Goal: Task Accomplishment & Management: Use online tool/utility

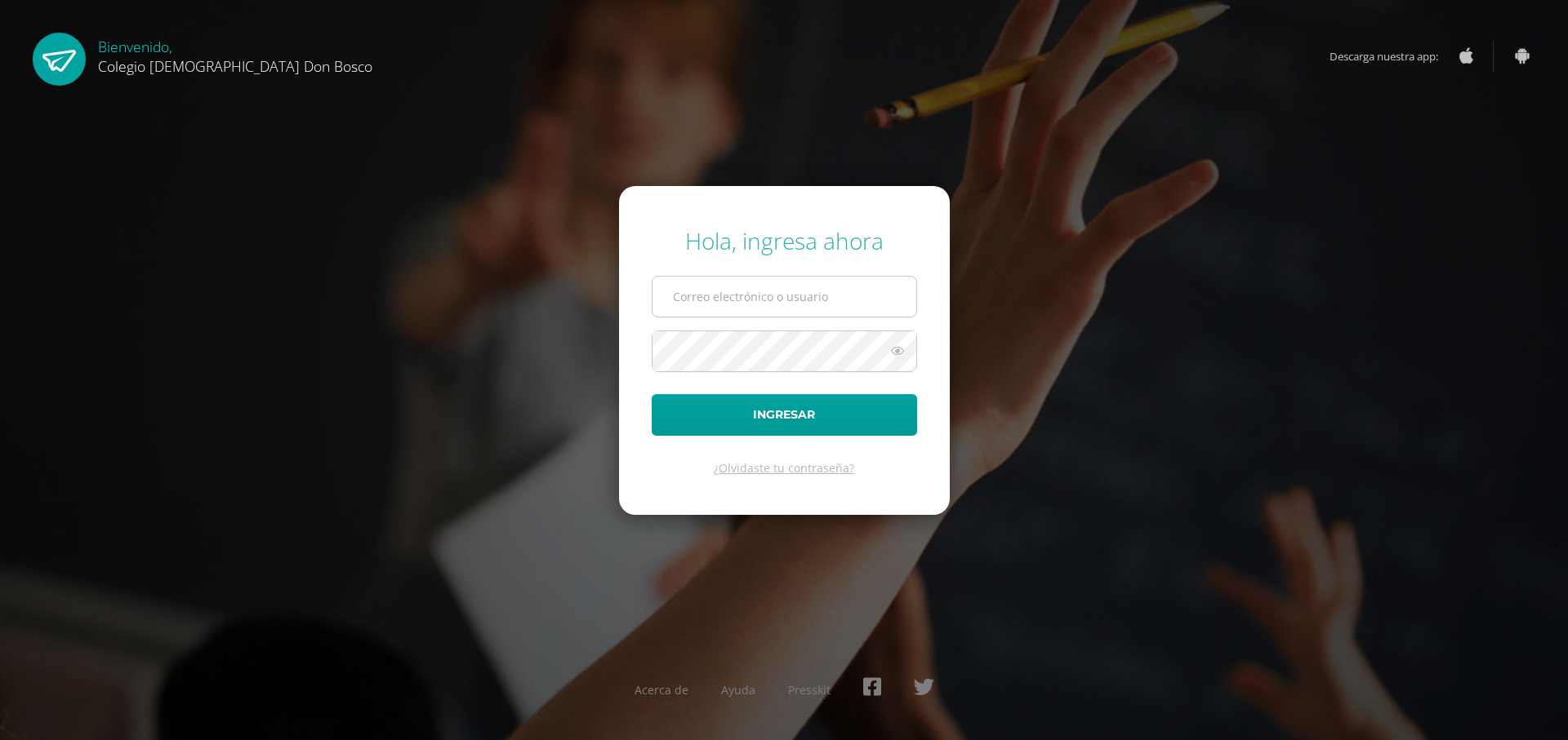
click at [813, 295] on input "text" at bounding box center [784, 297] width 263 height 40
type input "[EMAIL_ADDRESS][DOMAIN_NAME]"
click at [651, 394] on button "Ingresar" at bounding box center [784, 415] width 265 height 42
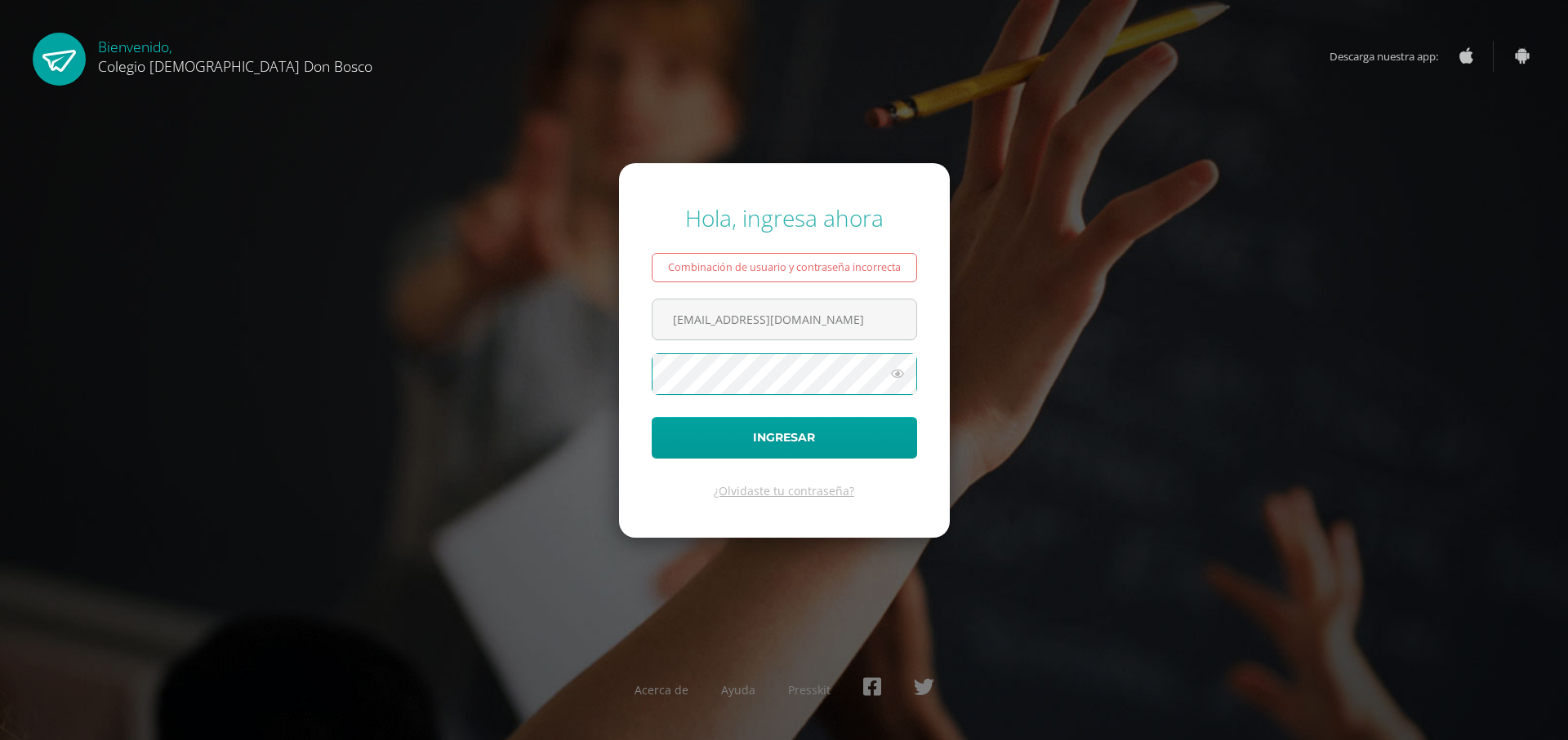
click at [651, 417] on button "Ingresar" at bounding box center [784, 438] width 265 height 42
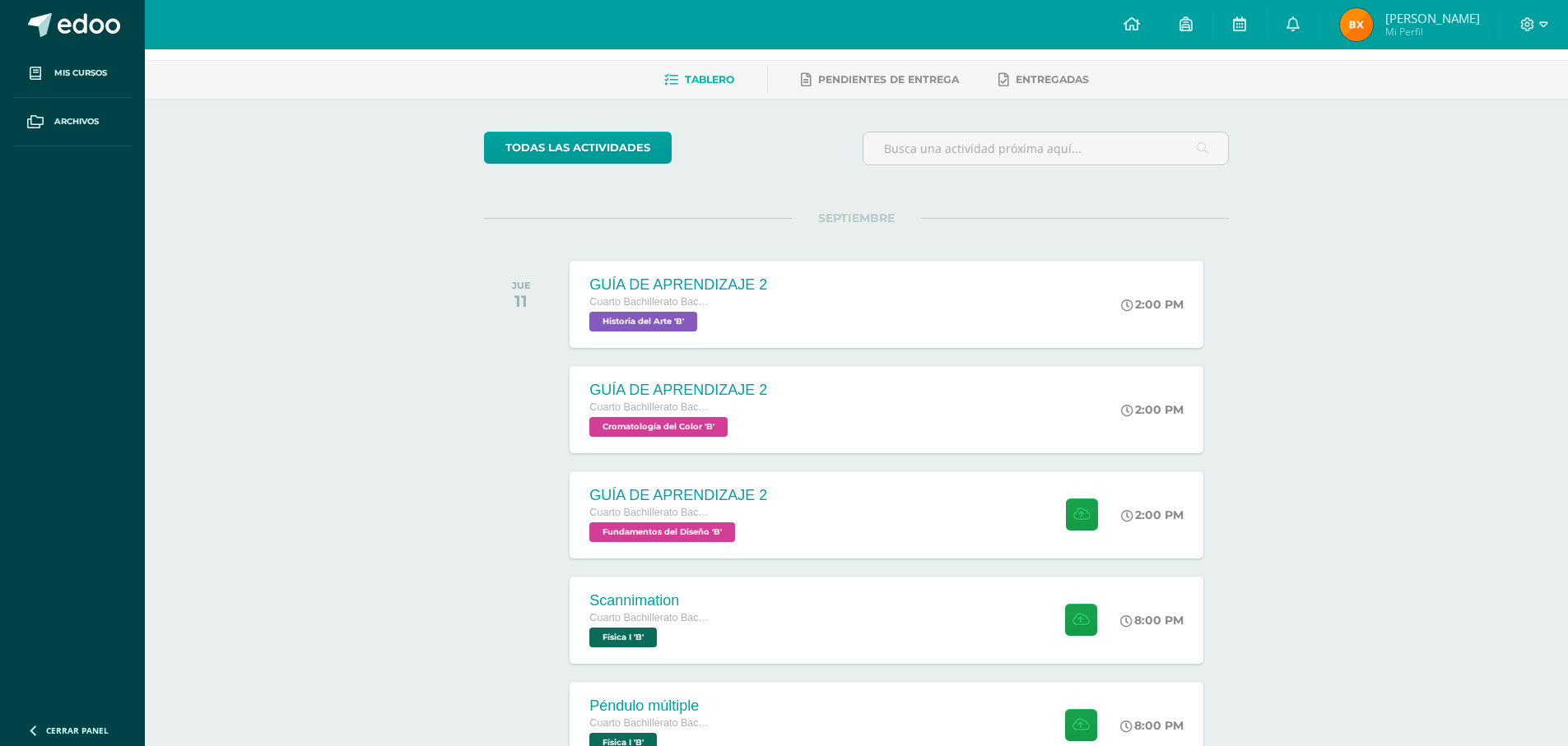
scroll to position [165, 0]
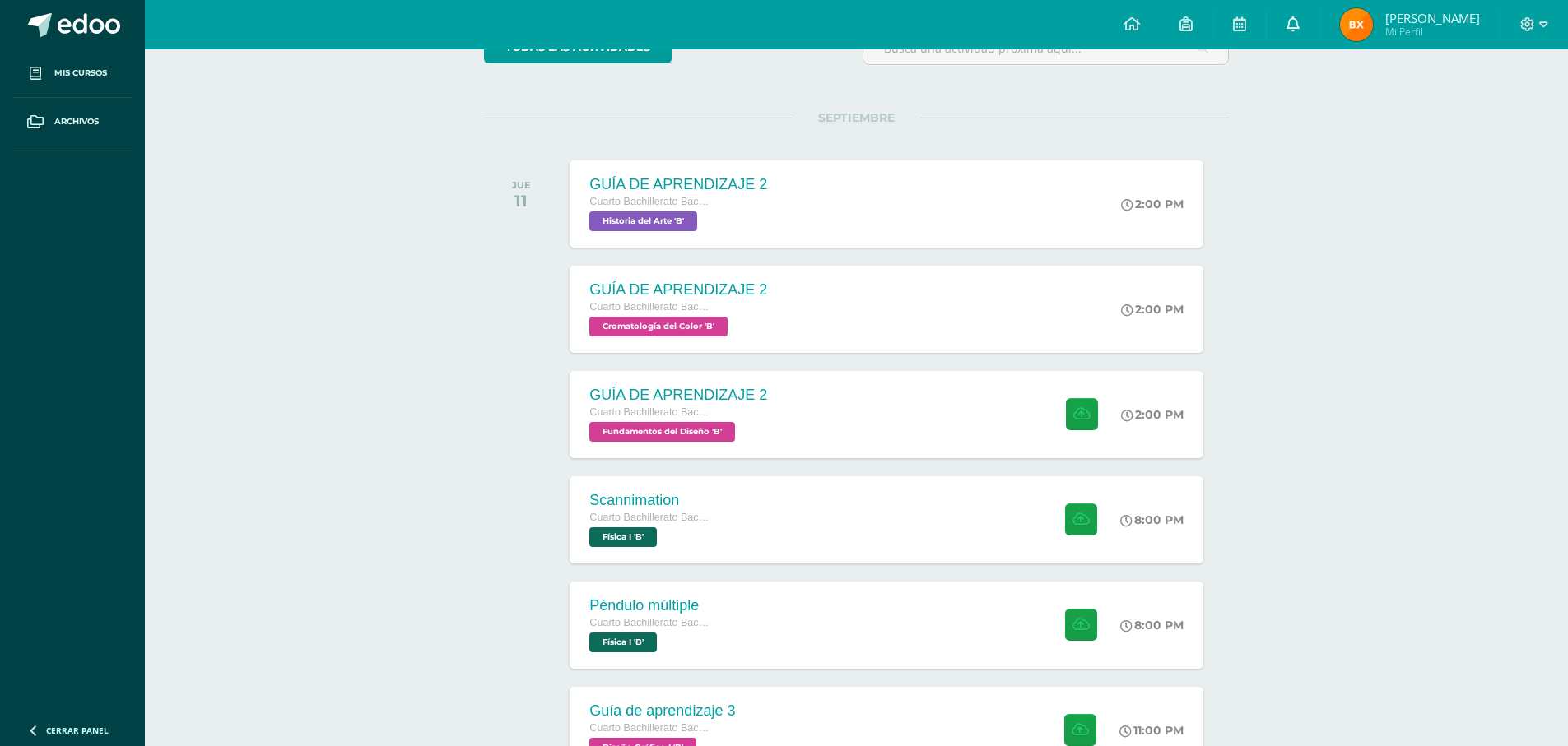
click at [1299, 26] on icon at bounding box center [1293, 24] width 13 height 15
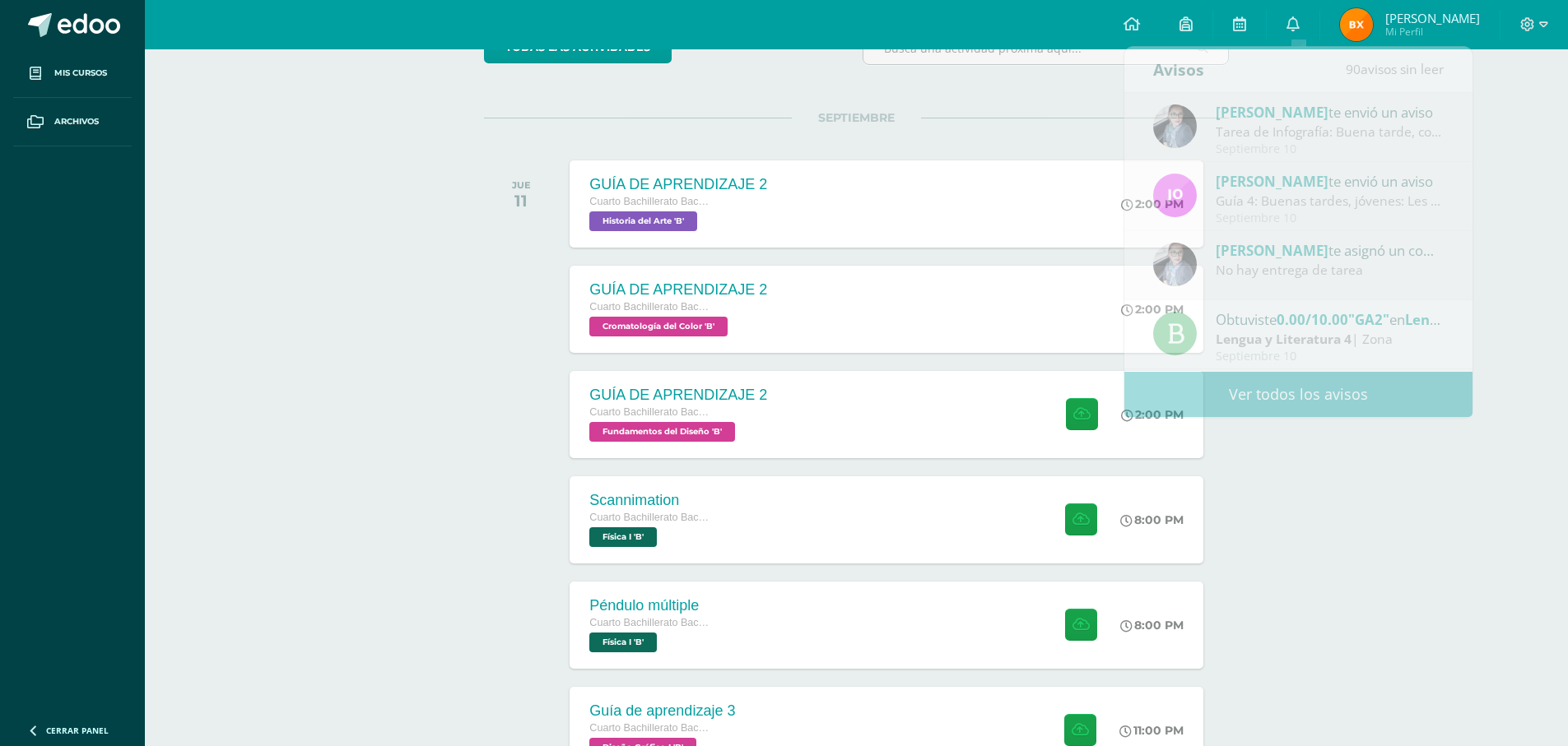
click at [1015, 114] on div "todas las Actividades No tienes actividades Échale un vistazo a los demás perío…" at bounding box center [856, 753] width 811 height 1511
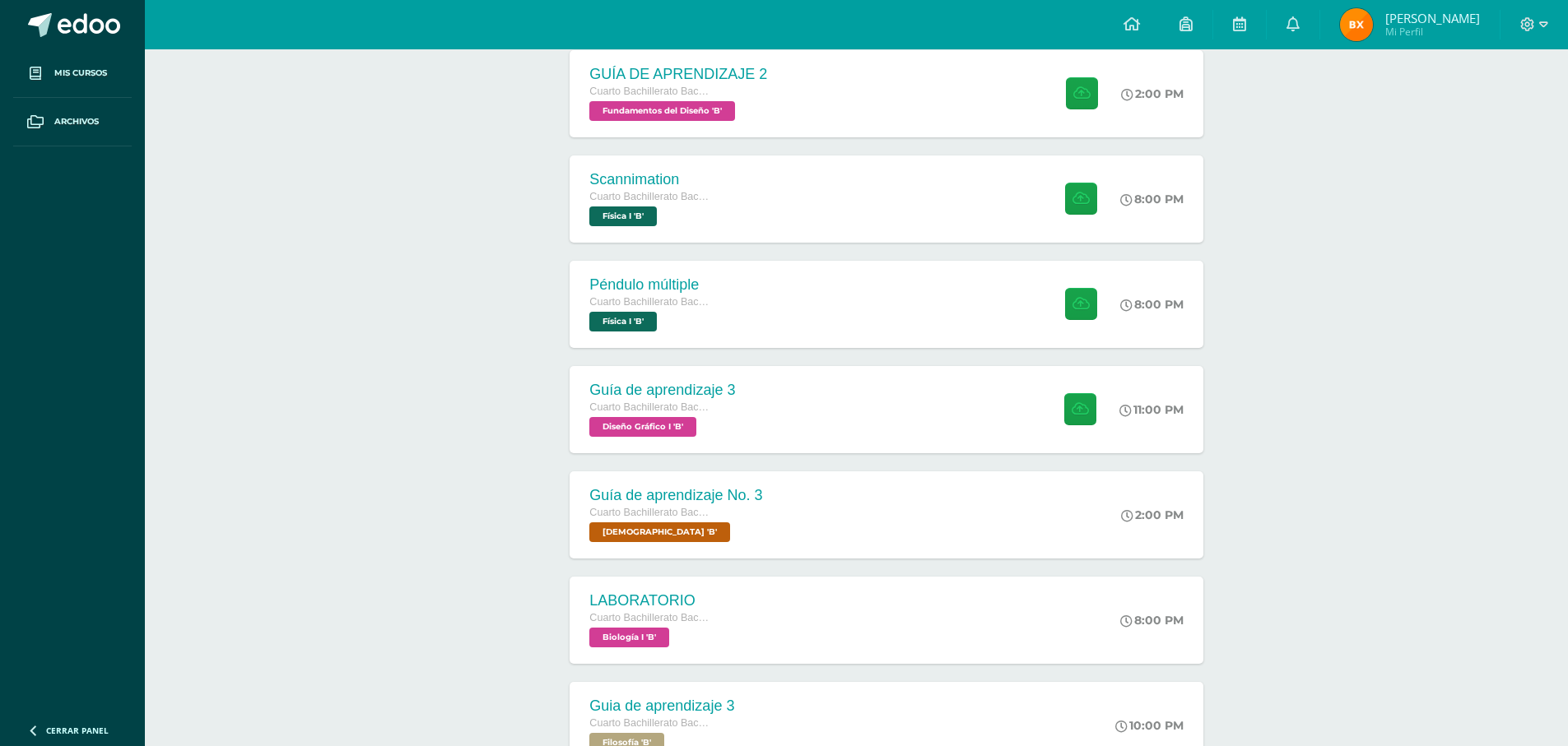
scroll to position [493, 0]
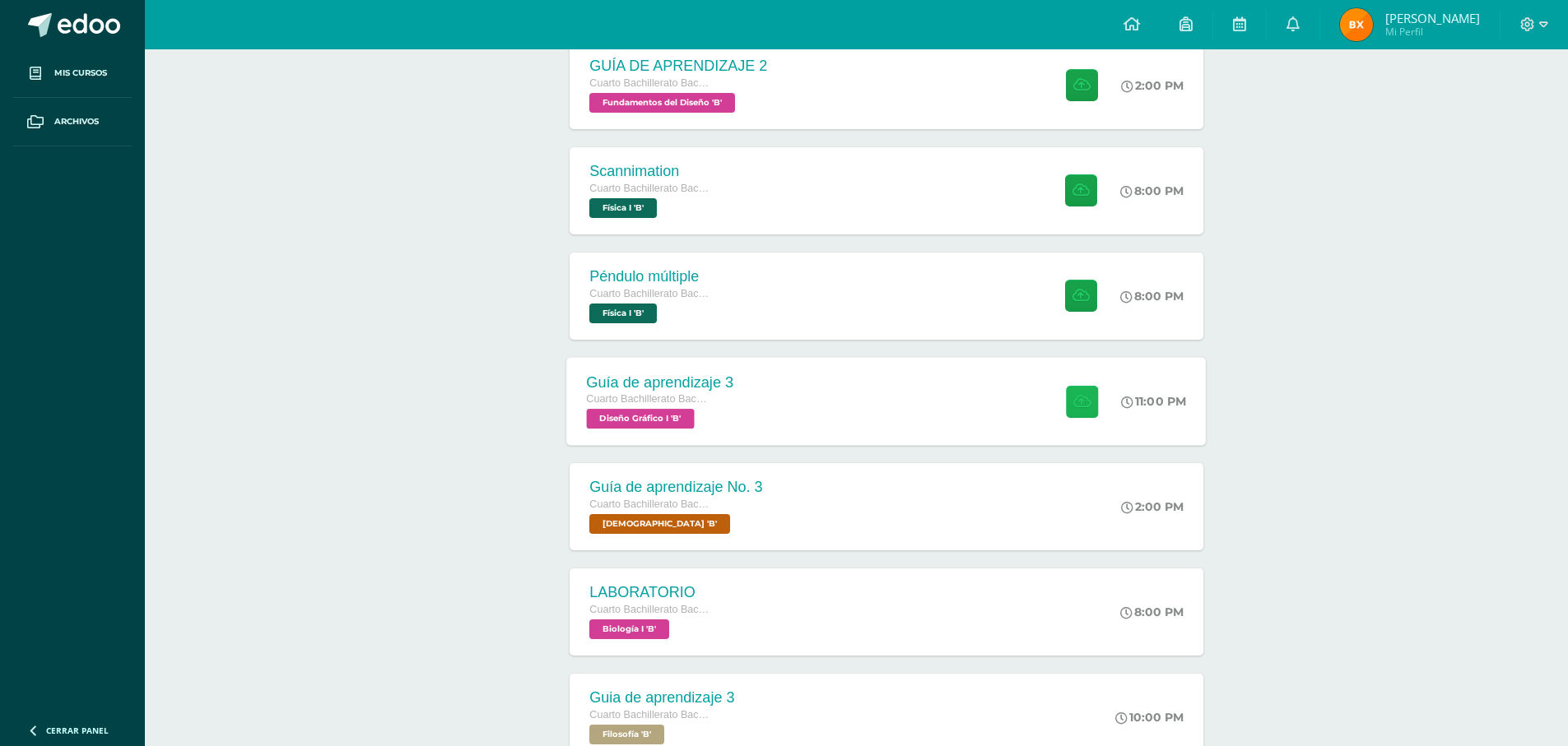
click at [1076, 401] on icon at bounding box center [1082, 401] width 18 height 14
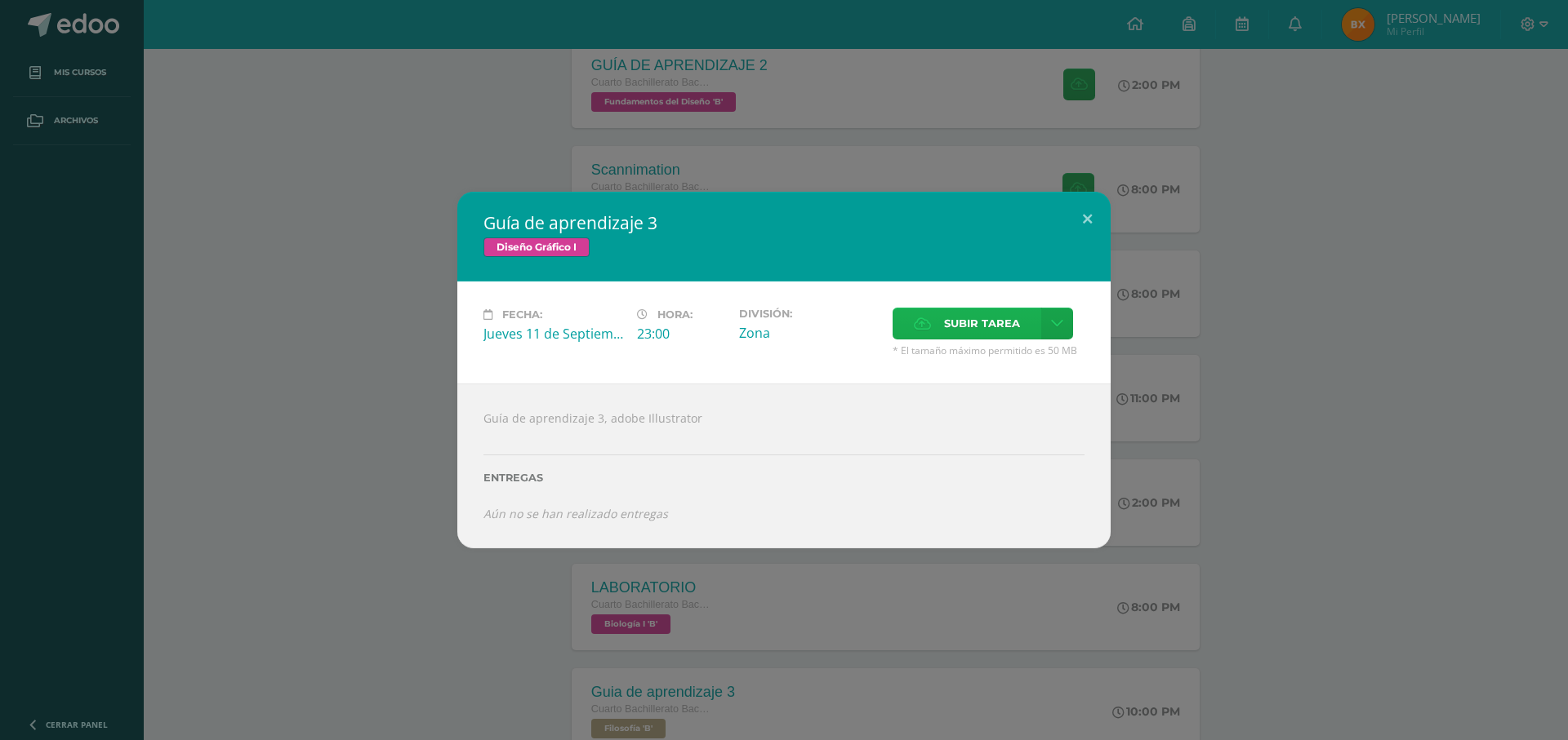
click at [945, 333] on span "Subir tarea" at bounding box center [982, 323] width 76 height 30
click at [0, 0] on input "Subir tarea" at bounding box center [0, 0] width 0 height 0
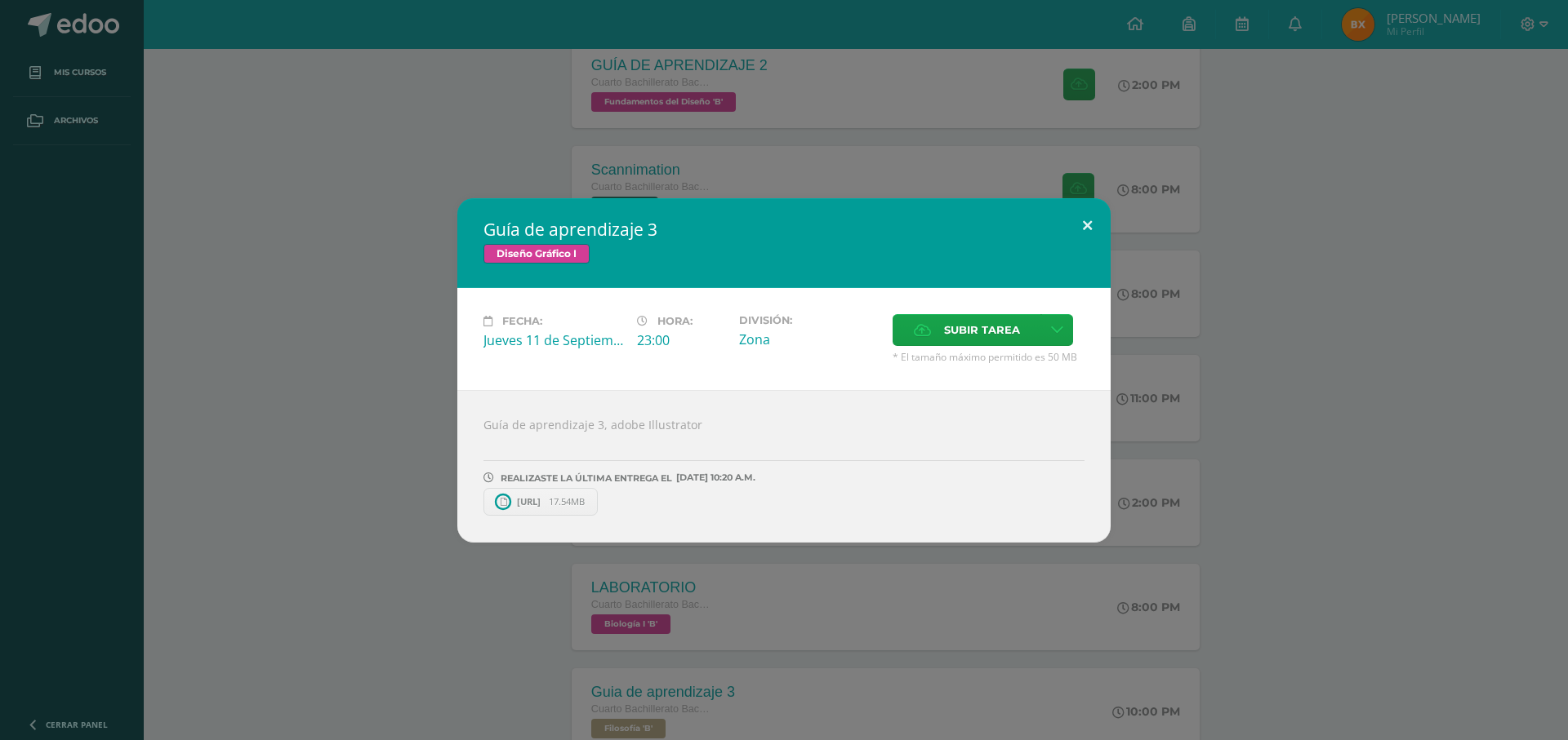
click at [1075, 222] on button at bounding box center [1087, 226] width 47 height 56
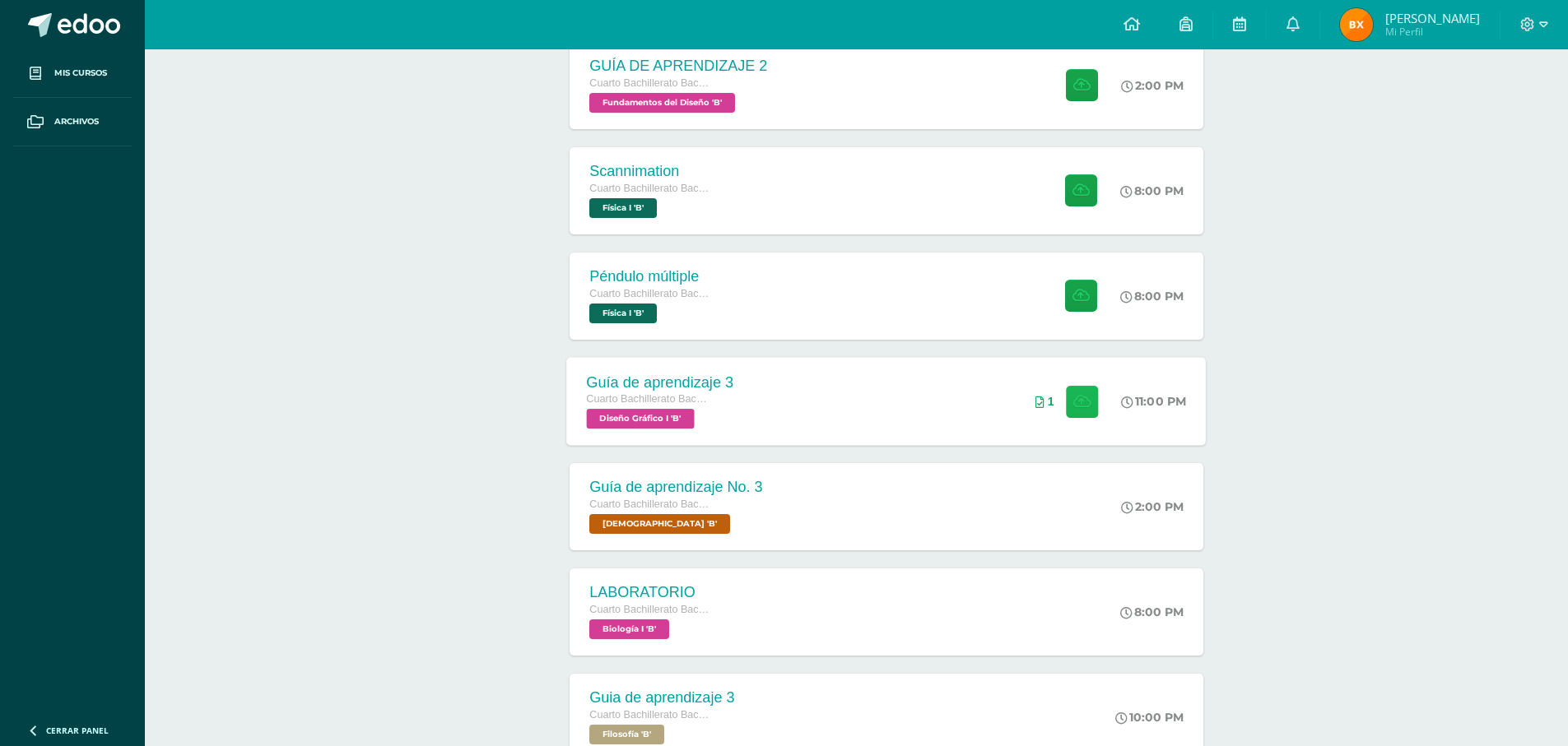
click at [1066, 407] on button at bounding box center [1082, 401] width 33 height 33
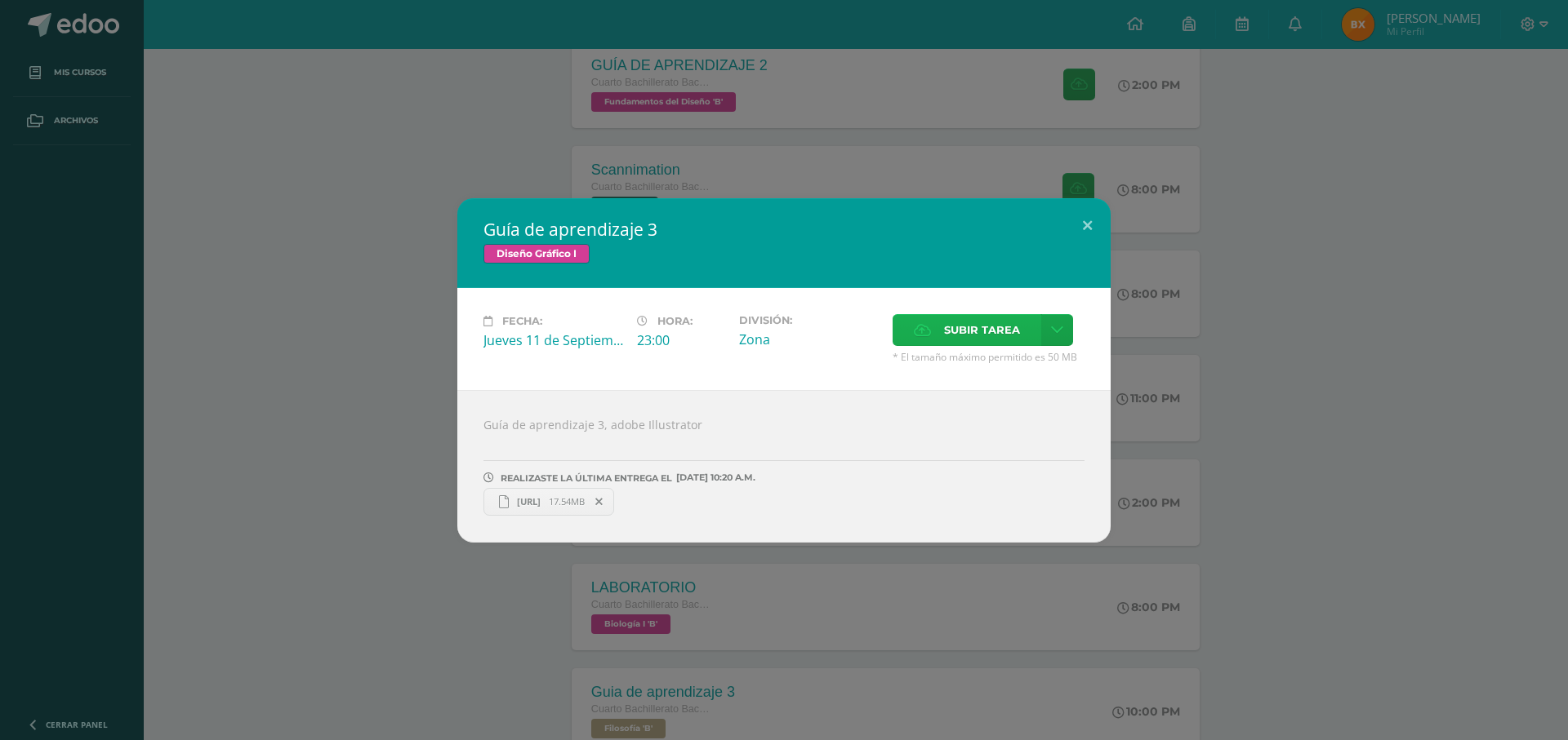
click at [970, 326] on span "Subir tarea" at bounding box center [982, 330] width 76 height 30
click at [0, 0] on input "Subir tarea" at bounding box center [0, 0] width 0 height 0
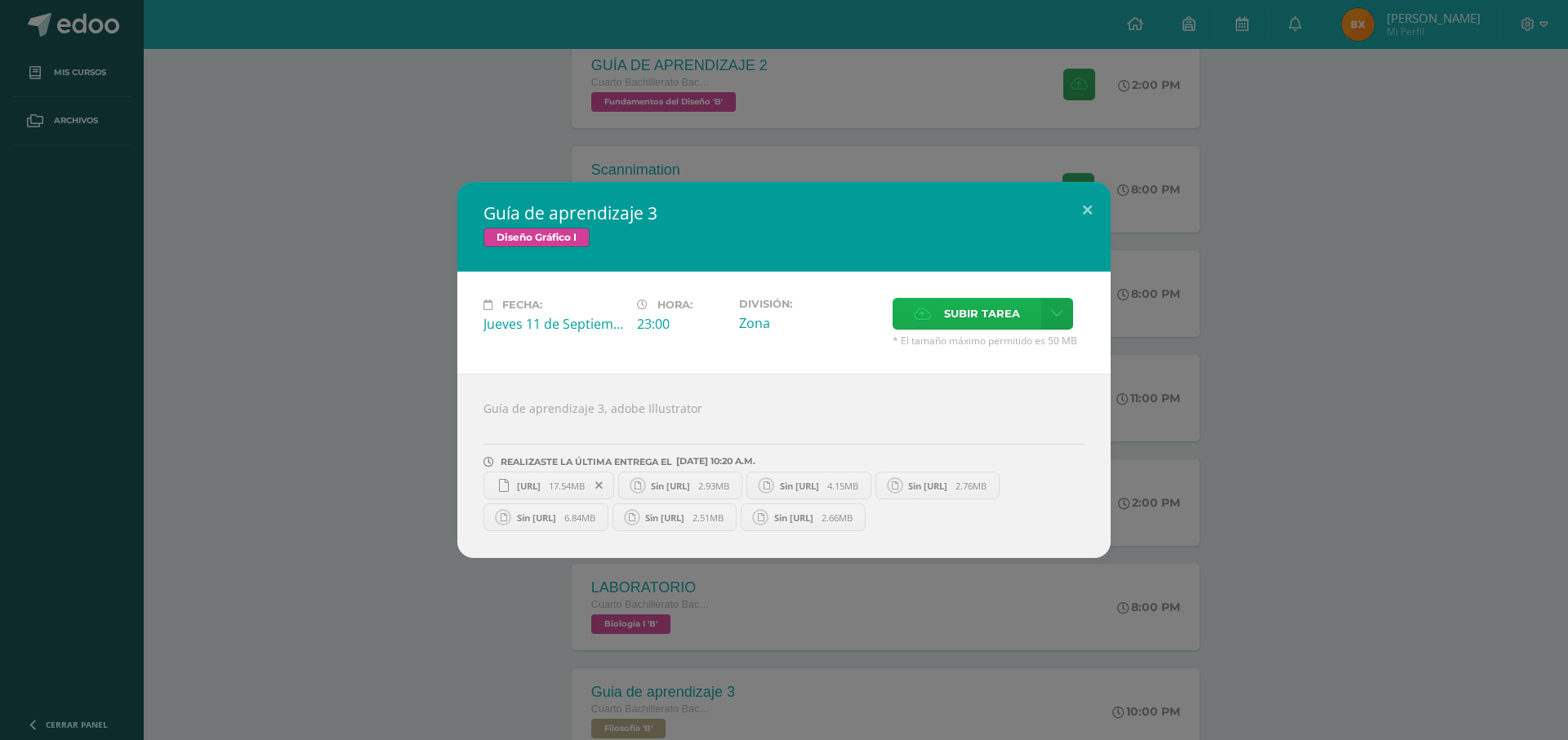
click at [919, 308] on label "Subir tarea" at bounding box center [967, 313] width 149 height 32
click at [0, 0] on input "Subir tarea" at bounding box center [0, 0] width 0 height 0
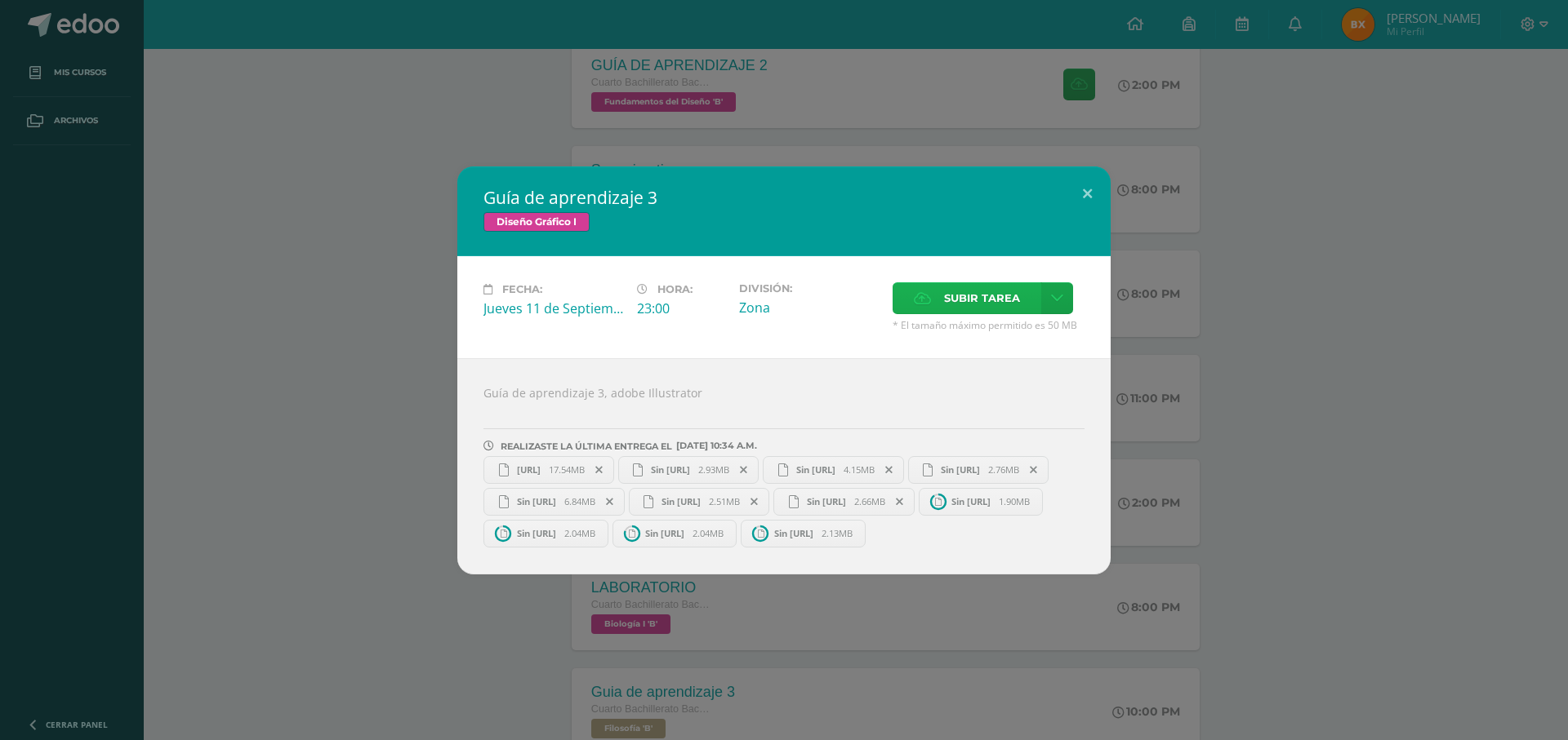
click at [924, 293] on icon at bounding box center [923, 298] width 18 height 11
click at [0, 0] on input "Subir tarea" at bounding box center [0, 0] width 0 height 0
click at [1082, 175] on button at bounding box center [1087, 194] width 47 height 56
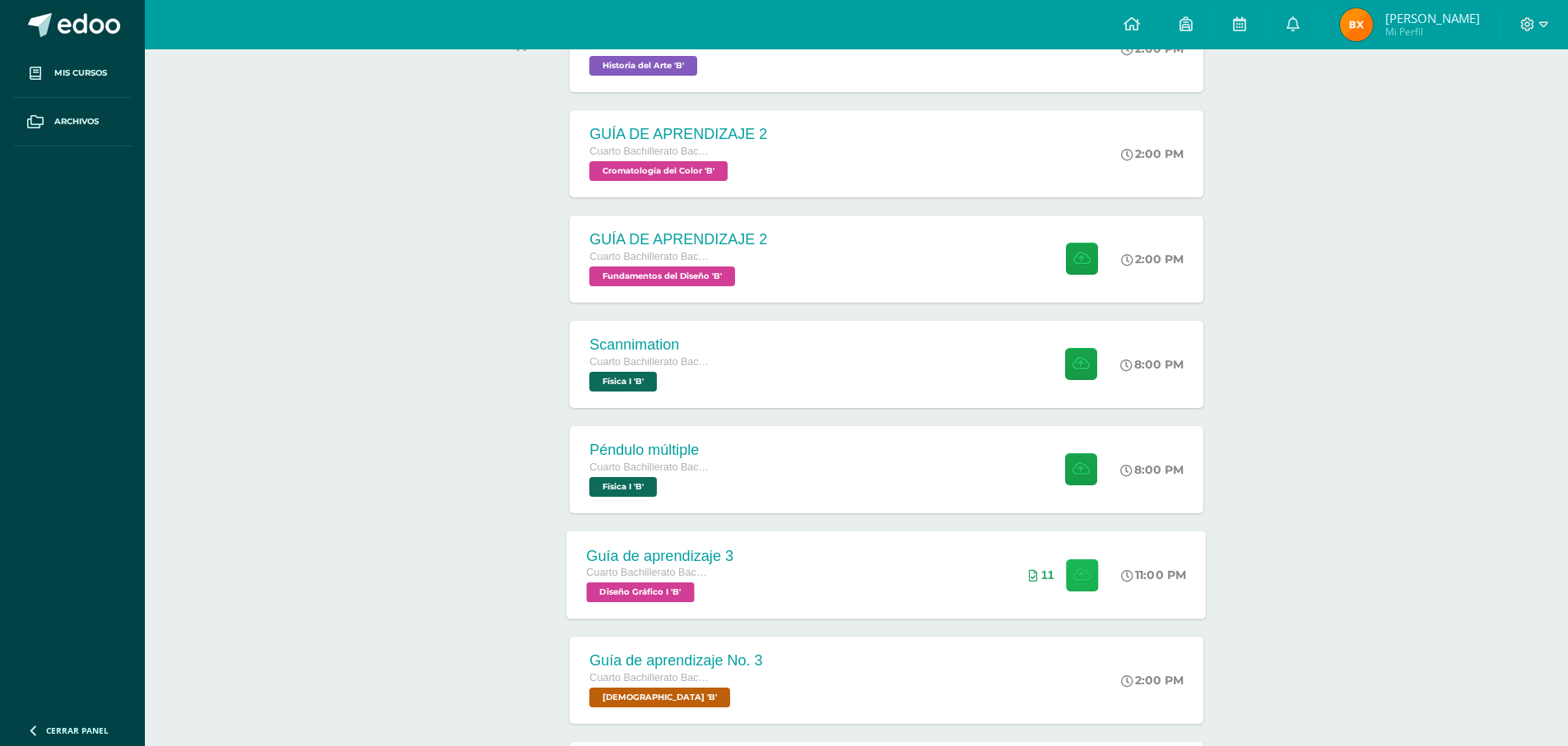
scroll to position [329, 0]
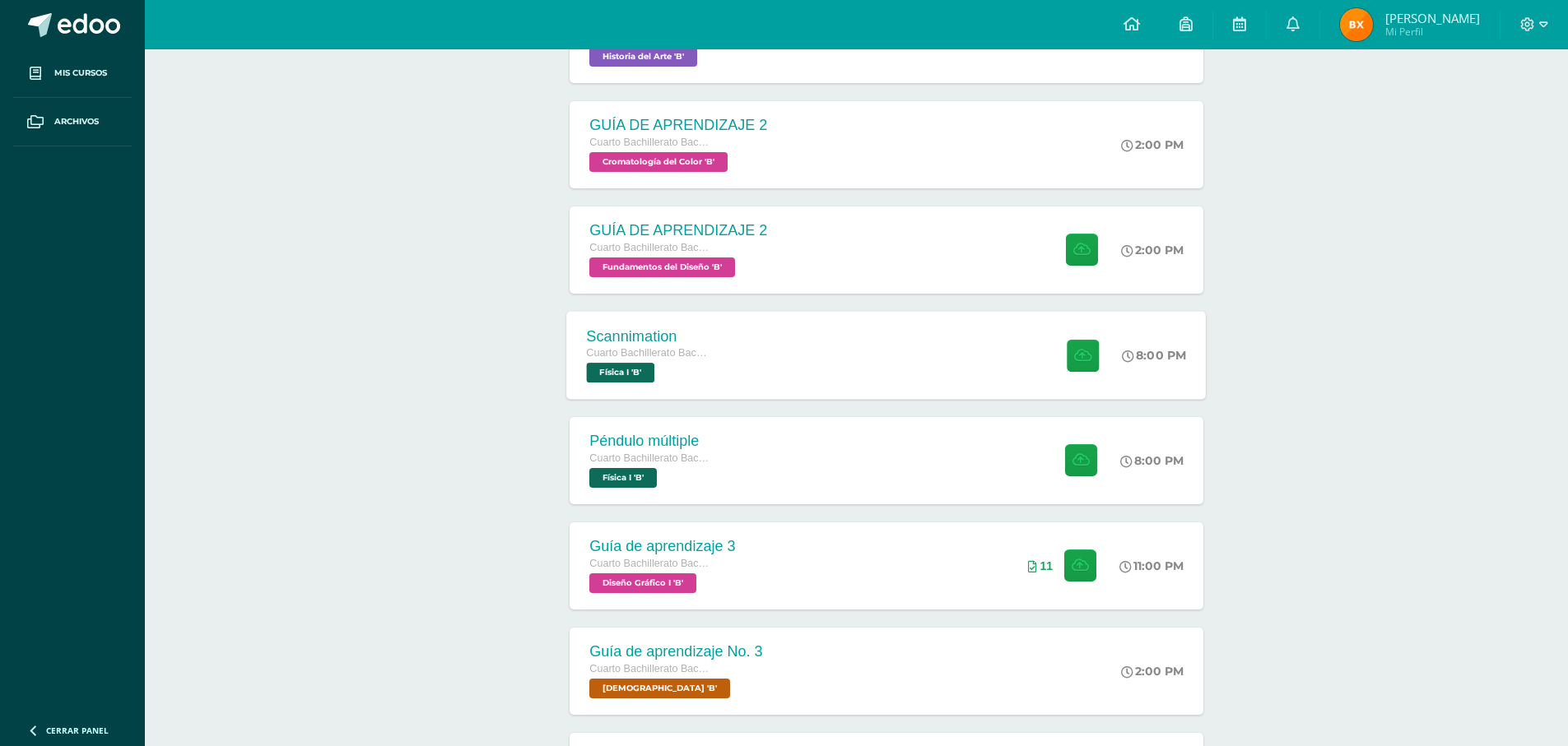
click at [630, 387] on div "Scannimation Cuarto Bachillerato Bachillerato en CCLL con Orientación en Diseño…" at bounding box center [649, 354] width 165 height 88
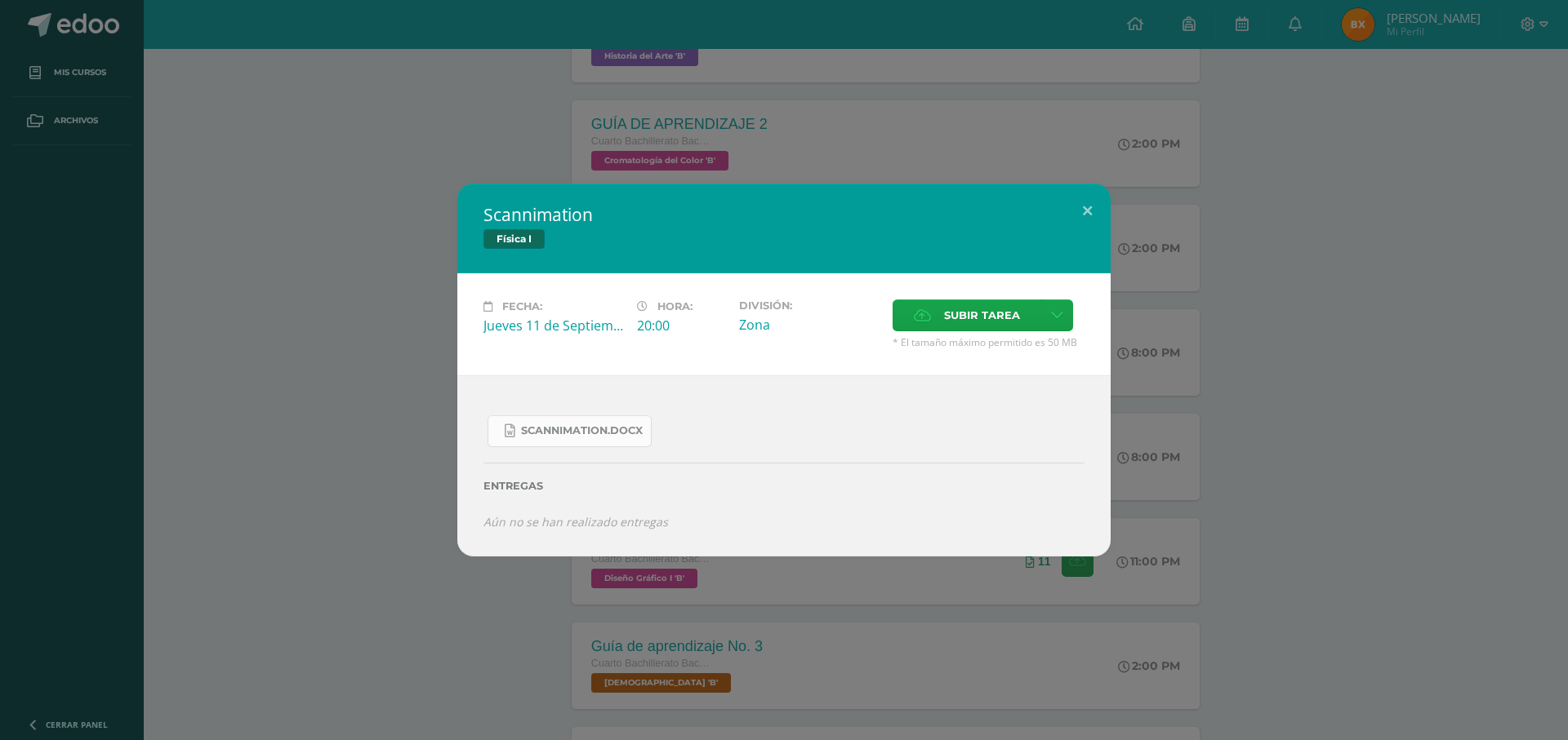
click at [544, 424] on link "Scannimation.docx" at bounding box center [570, 431] width 165 height 32
drag, startPoint x: 1099, startPoint y: 216, endPoint x: 1110, endPoint y: 174, distance: 43.4
click at [1099, 216] on button at bounding box center [1087, 211] width 47 height 56
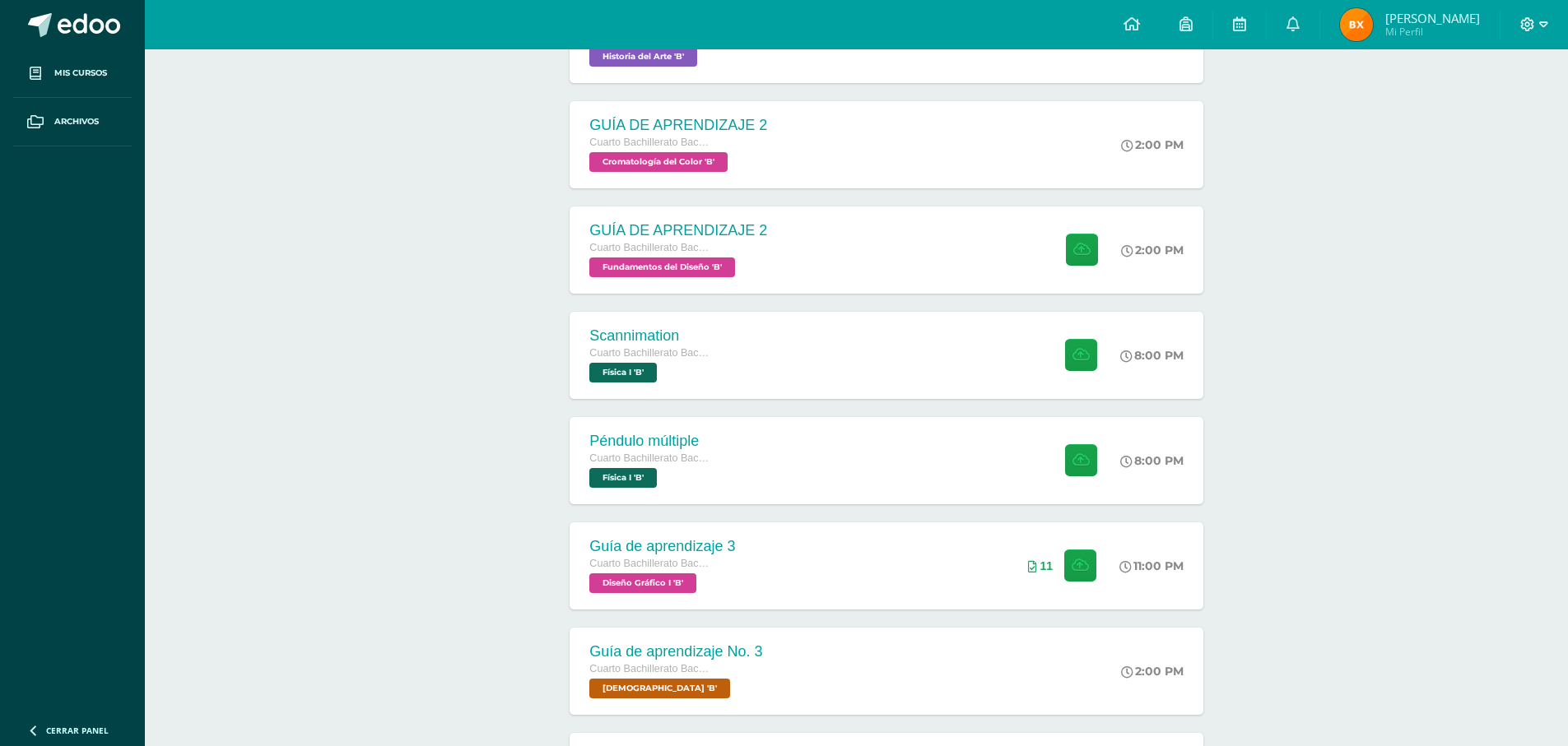
click at [1529, 19] on icon at bounding box center [1528, 25] width 15 height 15
click at [1505, 111] on span "Cerrar sesión" at bounding box center [1491, 112] width 74 height 16
